Goal: Task Accomplishment & Management: Manage account settings

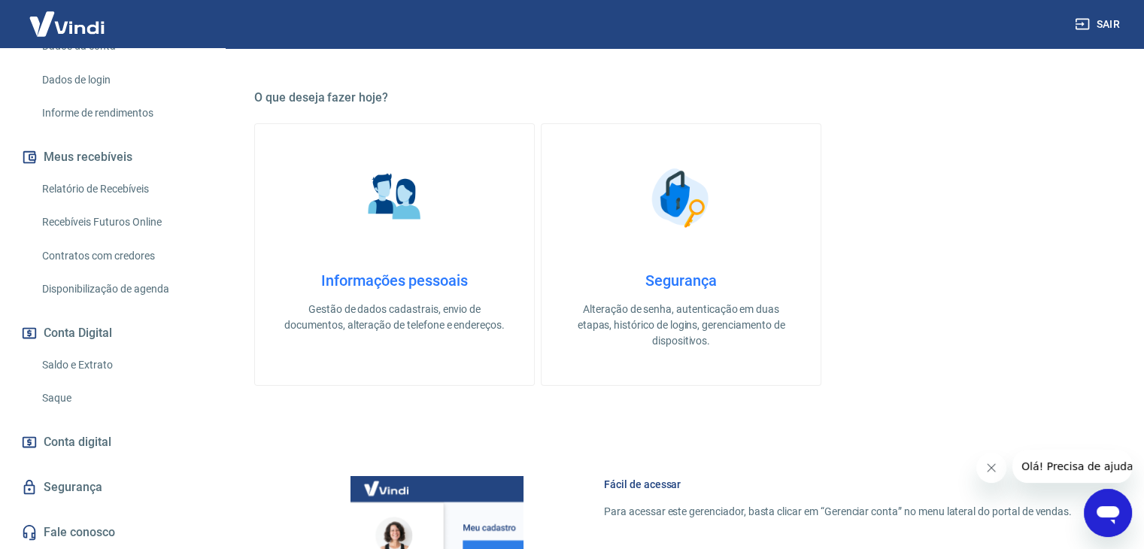
scroll to position [301, 0]
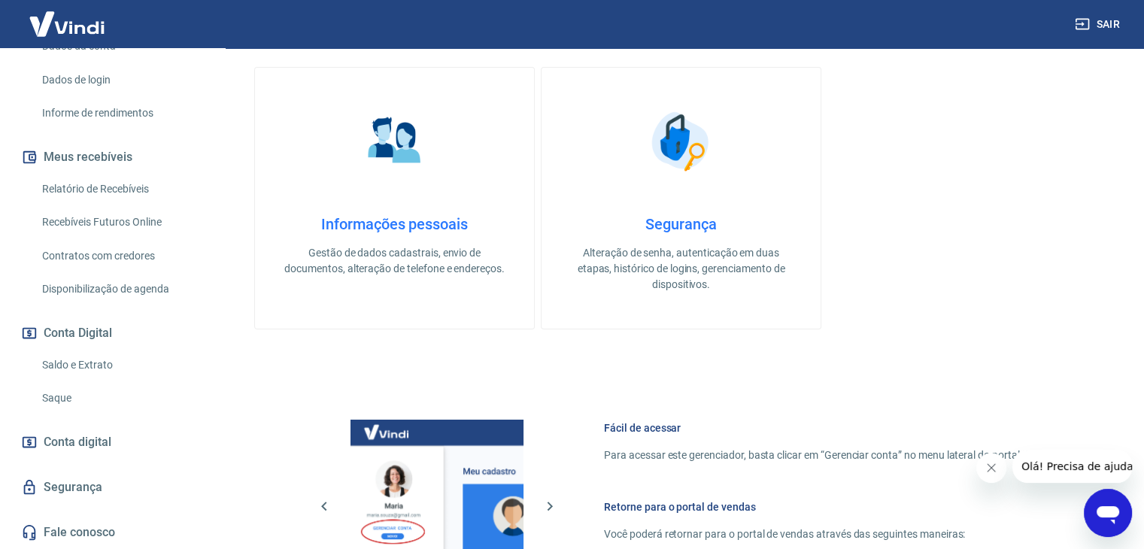
click at [87, 397] on link "Saque" at bounding box center [121, 398] width 171 height 31
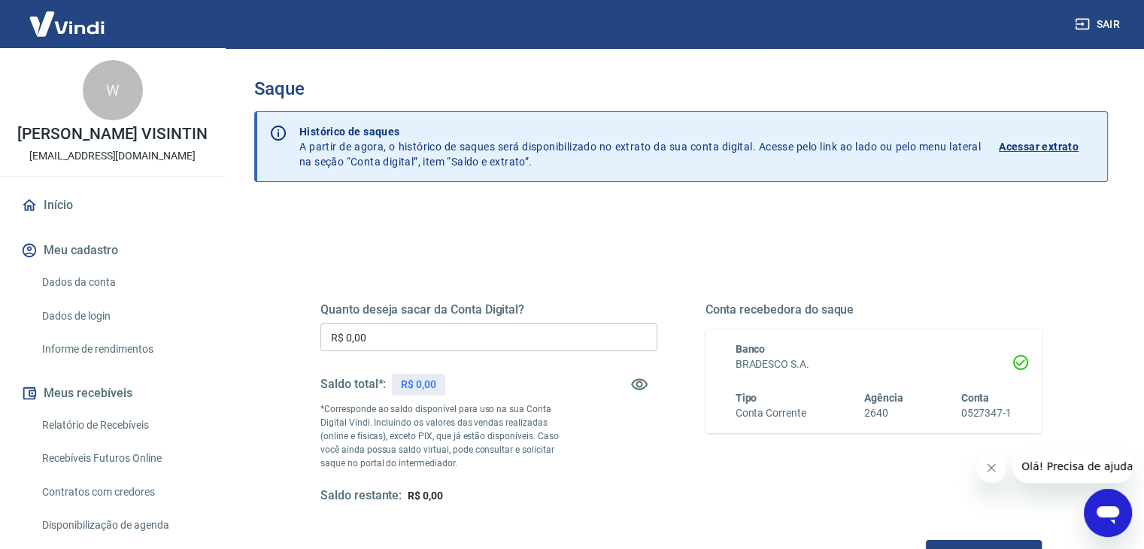
click at [122, 81] on div "W" at bounding box center [113, 90] width 60 height 60
click at [69, 27] on img at bounding box center [67, 24] width 98 height 46
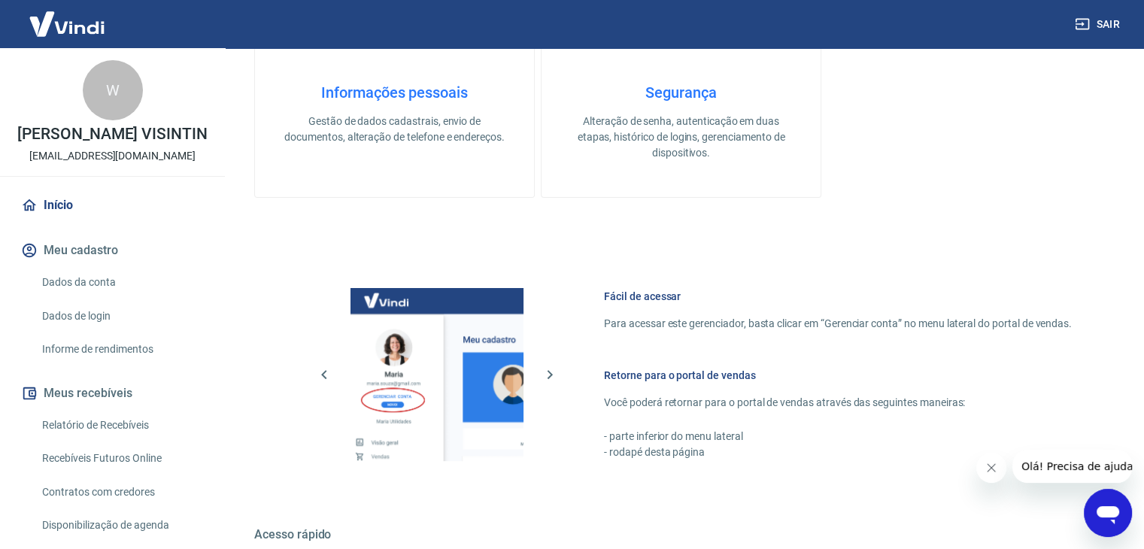
scroll to position [638, 0]
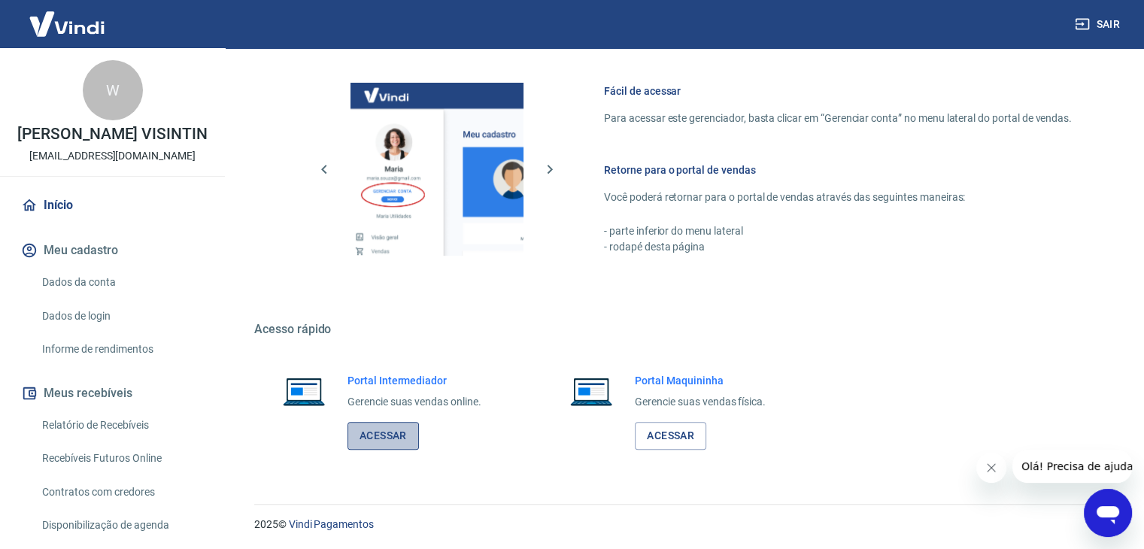
click at [383, 436] on link "Acessar" at bounding box center [383, 436] width 71 height 28
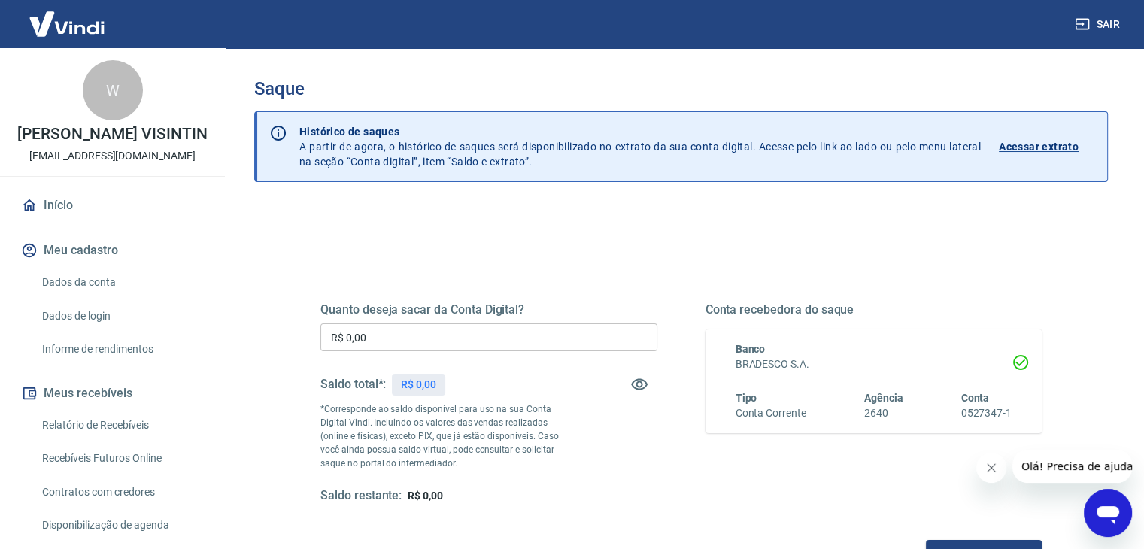
click at [132, 76] on div "W" at bounding box center [113, 90] width 60 height 60
click at [108, 28] on img at bounding box center [67, 24] width 98 height 46
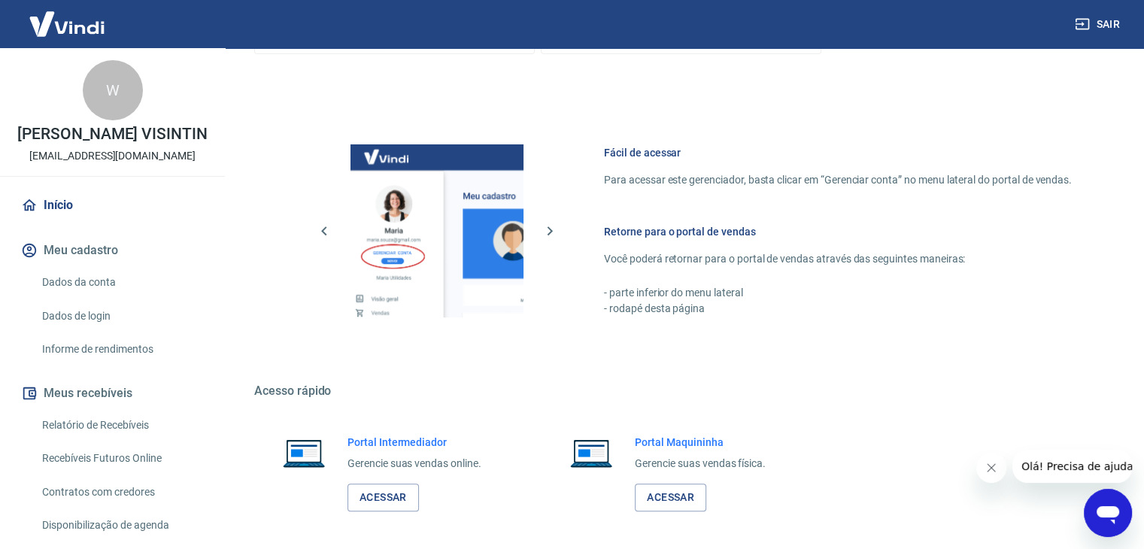
scroll to position [638, 0]
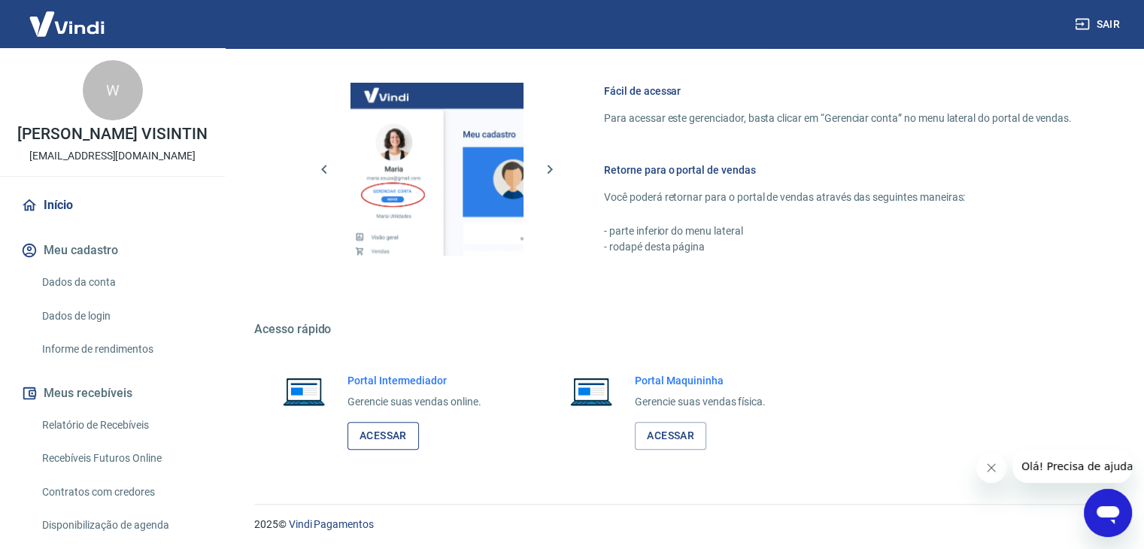
click at [419, 441] on div "Portal Intermediador Gerencie suas vendas online. Acessar" at bounding box center [415, 411] width 134 height 77
click at [409, 438] on link "Acessar" at bounding box center [383, 436] width 71 height 28
